Goal: Task Accomplishment & Management: Manage account settings

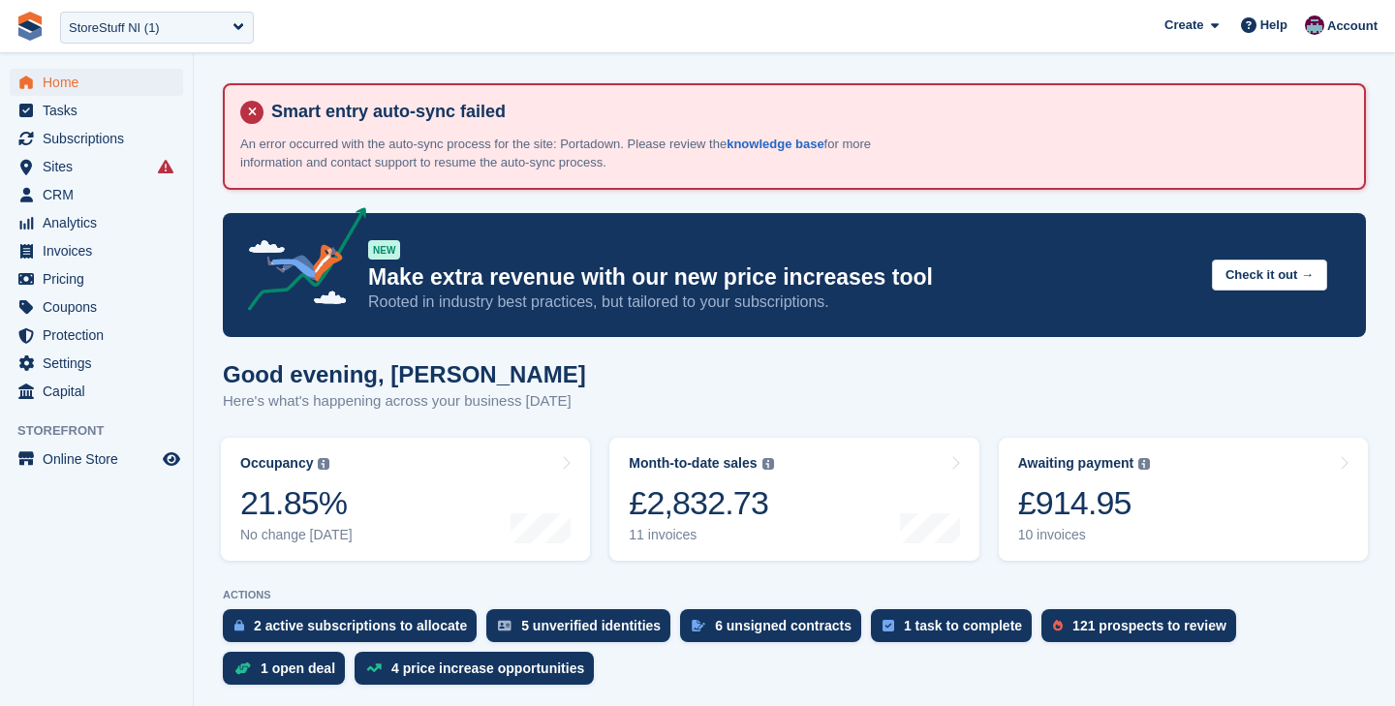
click at [80, 81] on span "Home" at bounding box center [101, 82] width 116 height 27
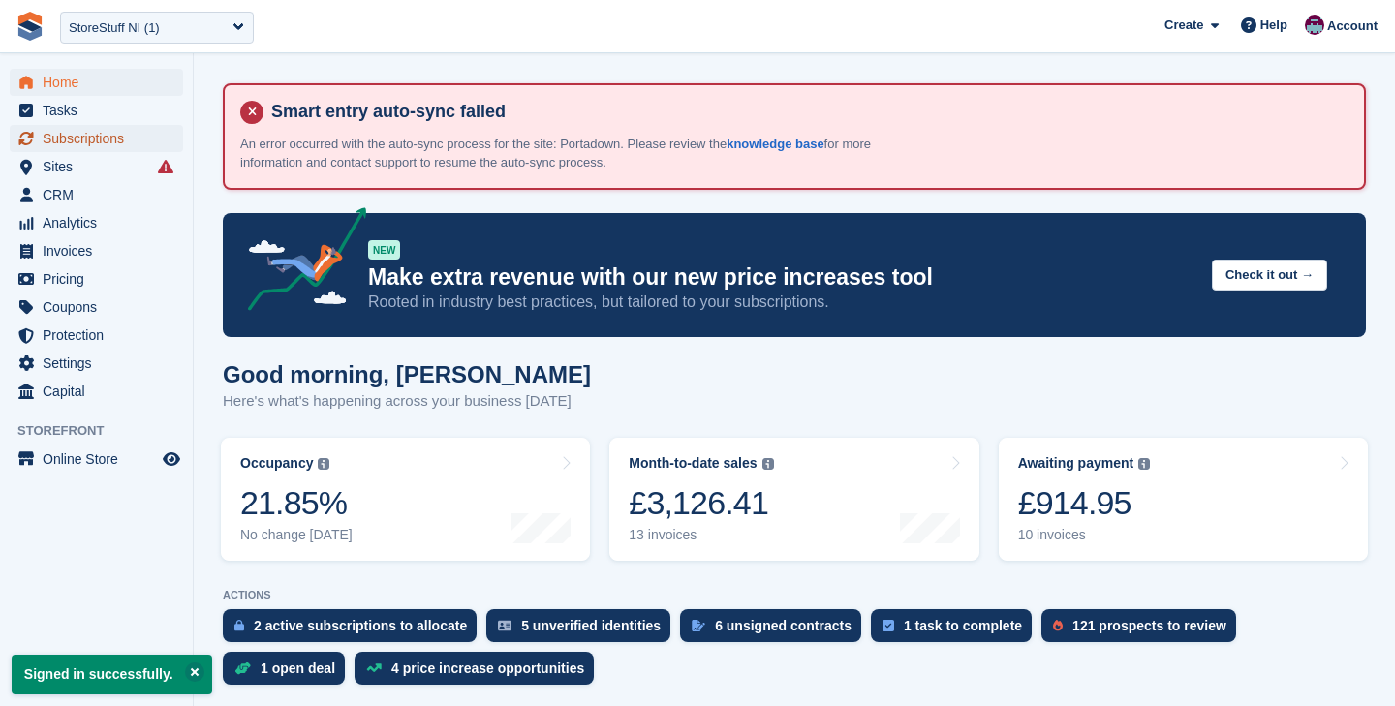
click at [140, 147] on span "Subscriptions" at bounding box center [101, 138] width 116 height 27
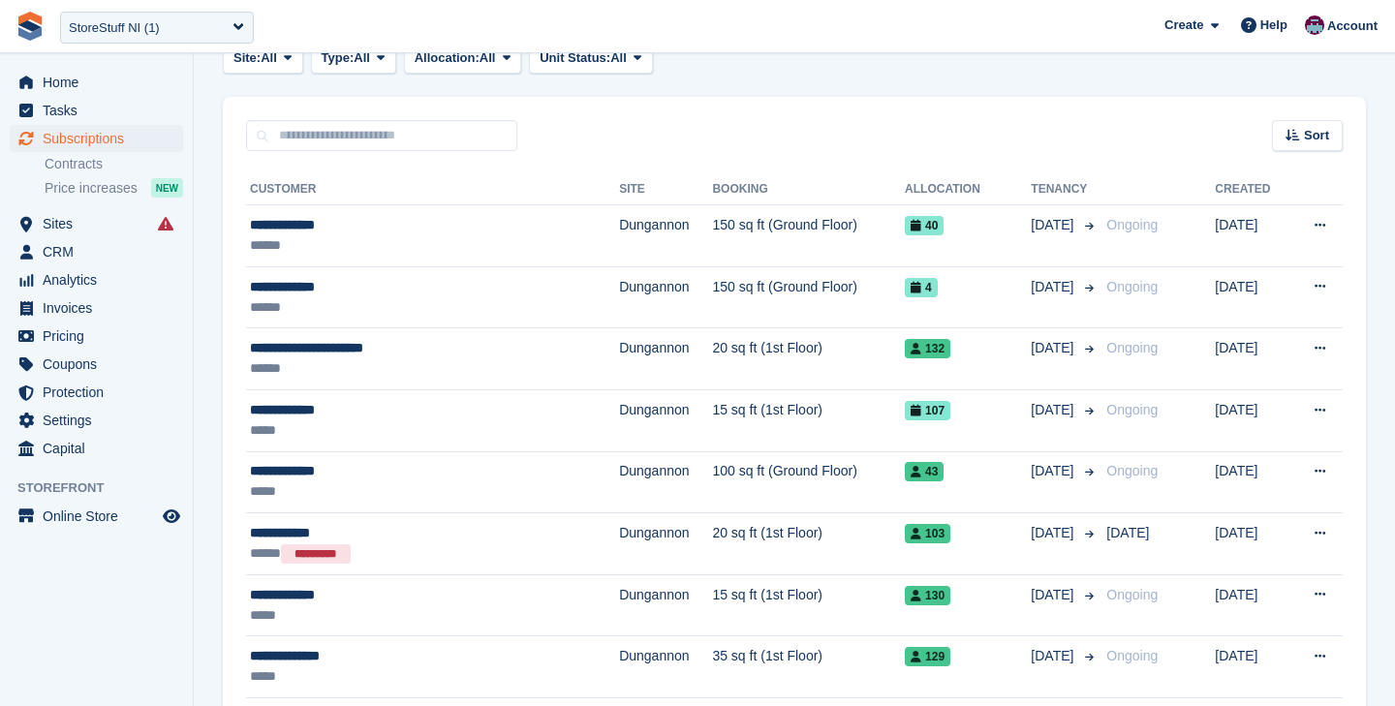
scroll to position [247, 0]
